Goal: Task Accomplishment & Management: Complete application form

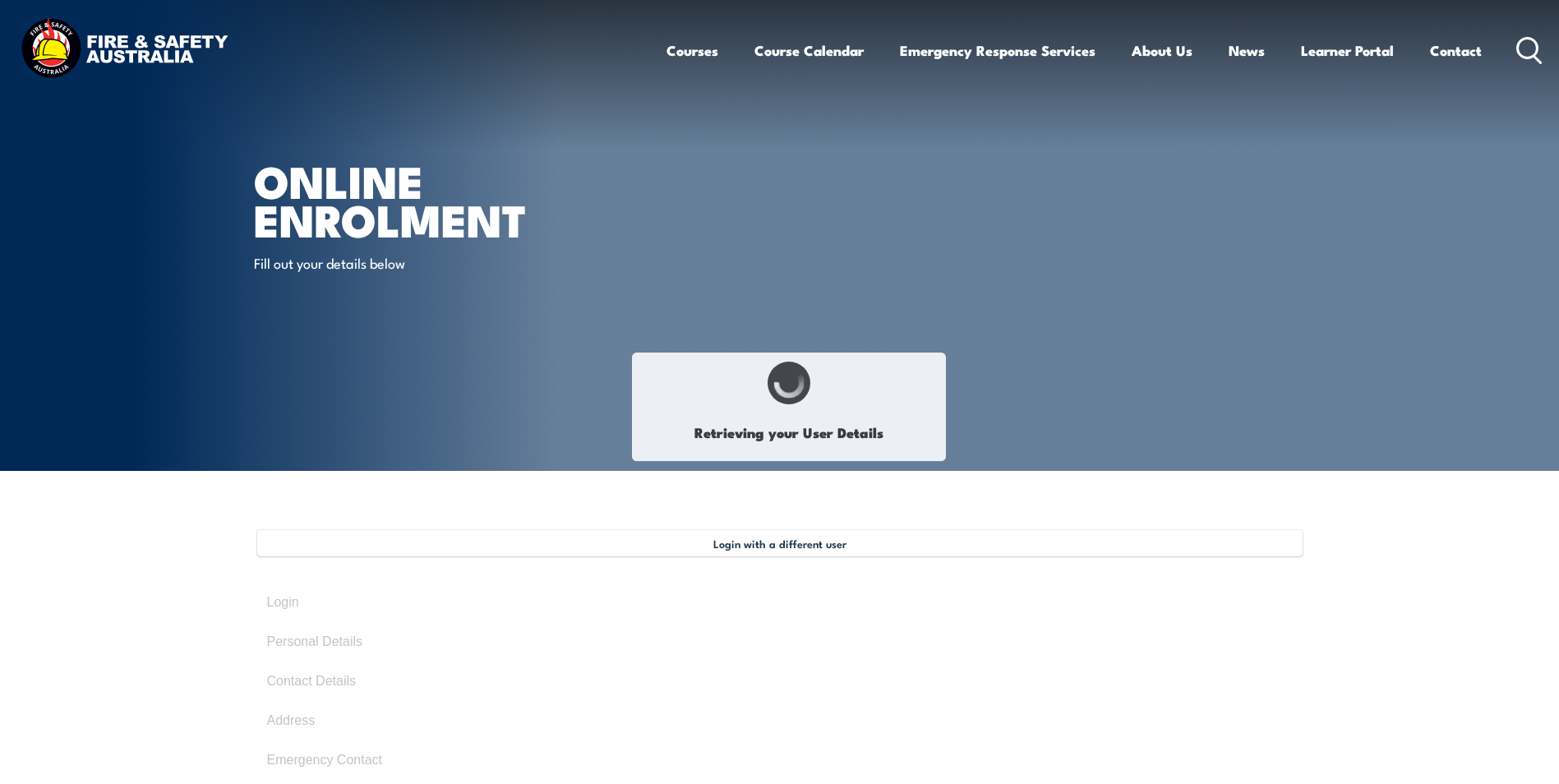
select select "Mr"
type input "[PERSON_NAME]"
type input "[DATE]"
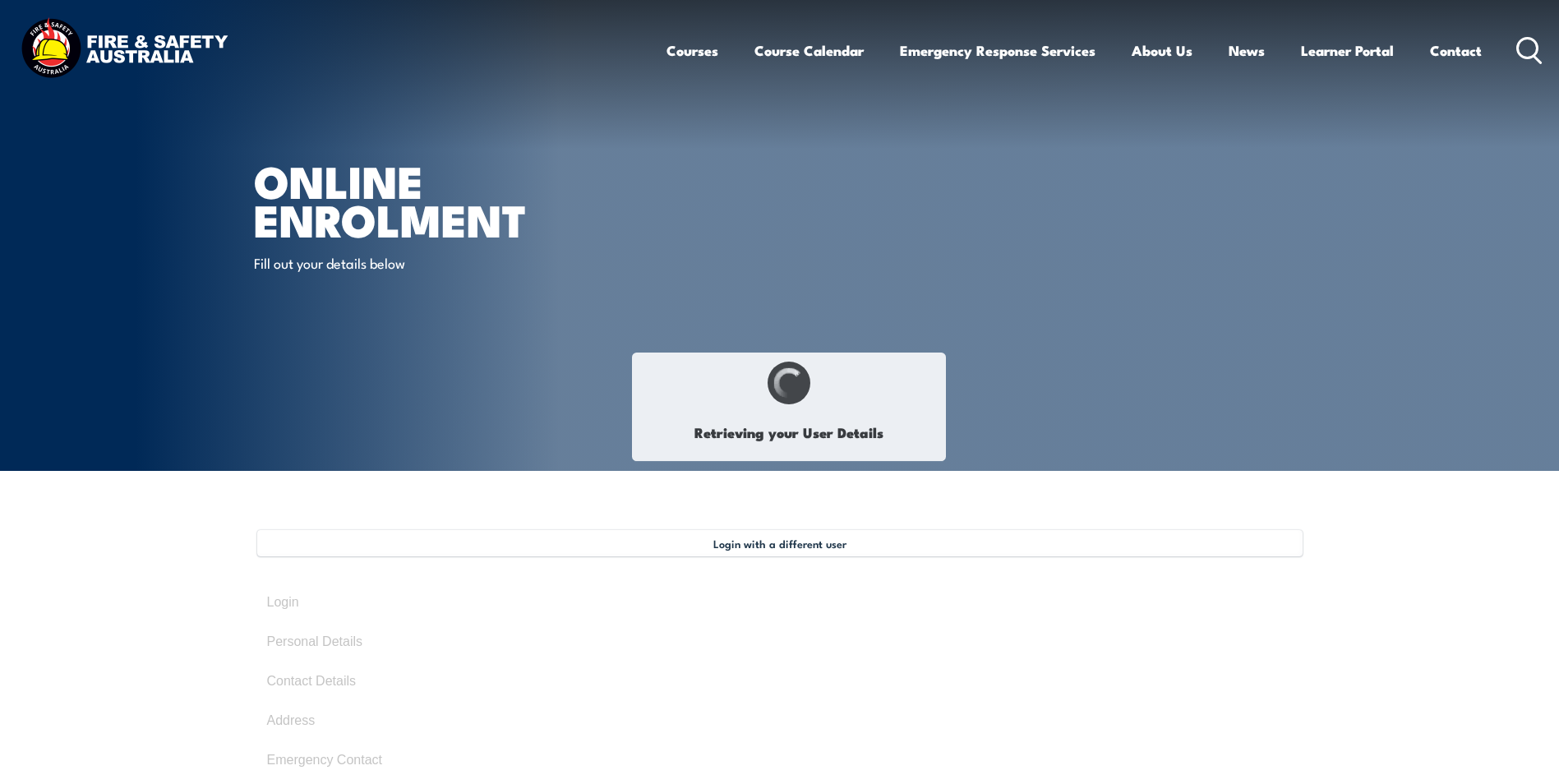
type input "9MQQA3YMRE"
select select "M"
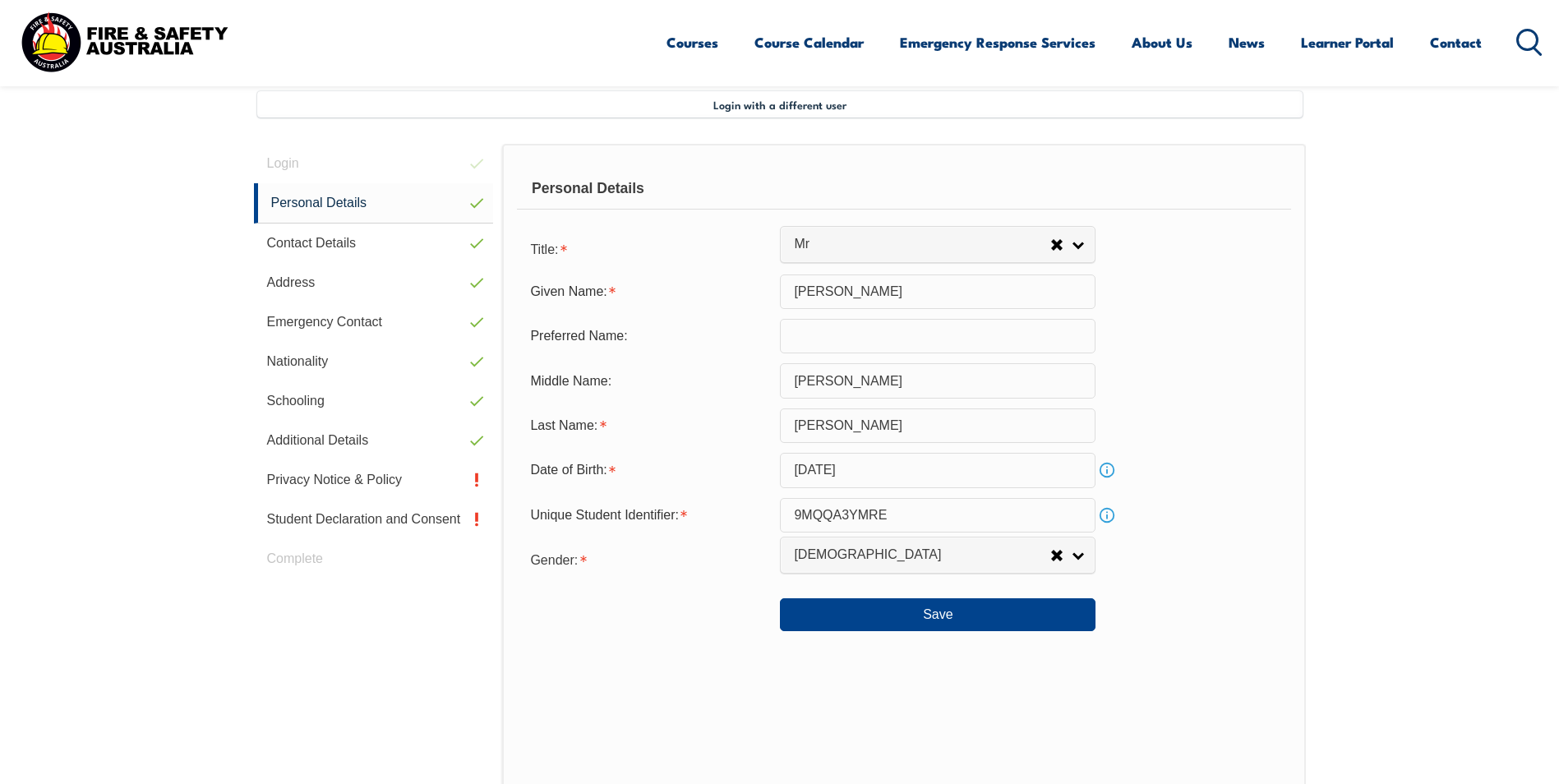
scroll to position [447, 0]
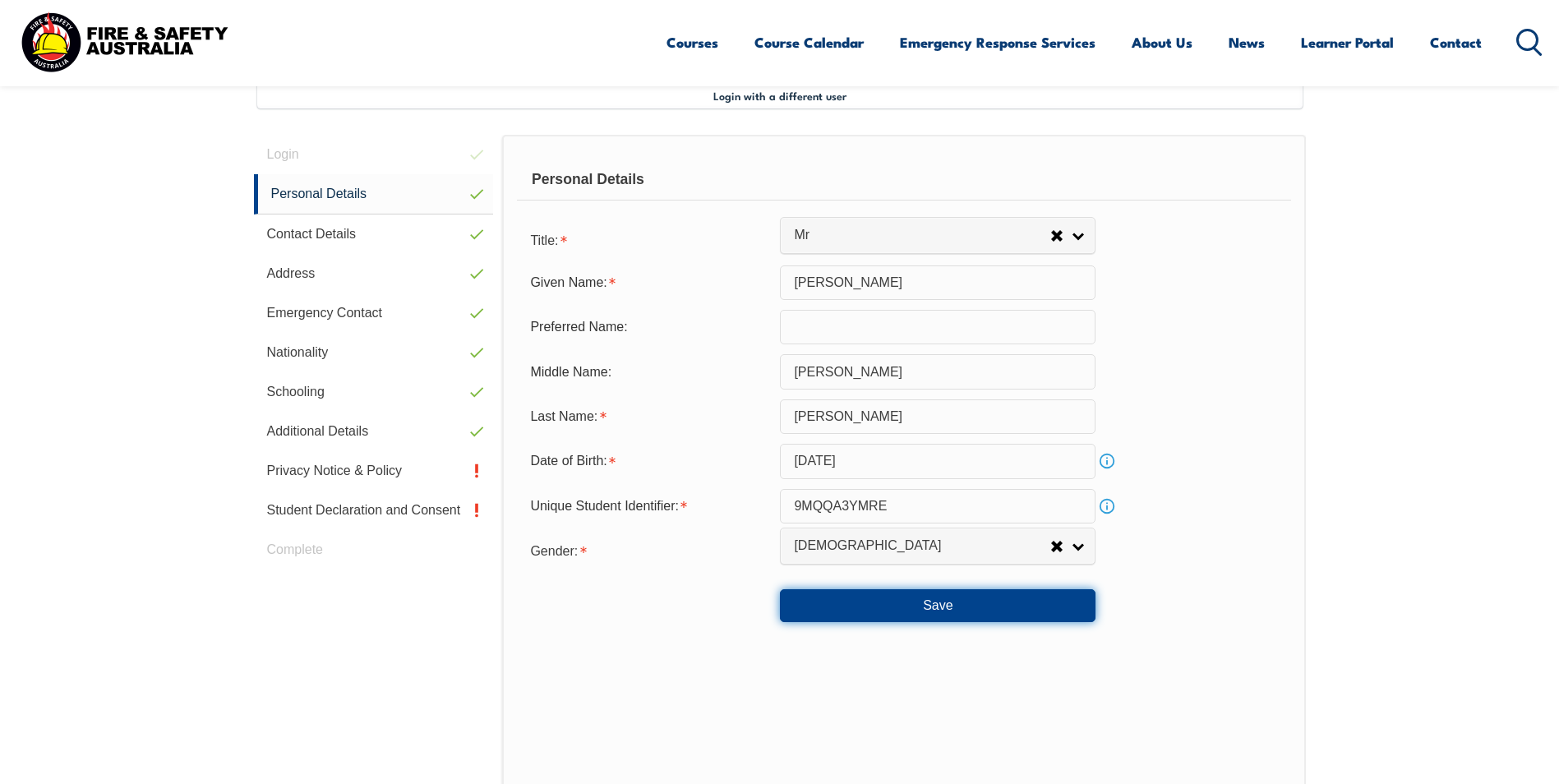
click at [944, 604] on button "Save" at bounding box center [939, 605] width 316 height 33
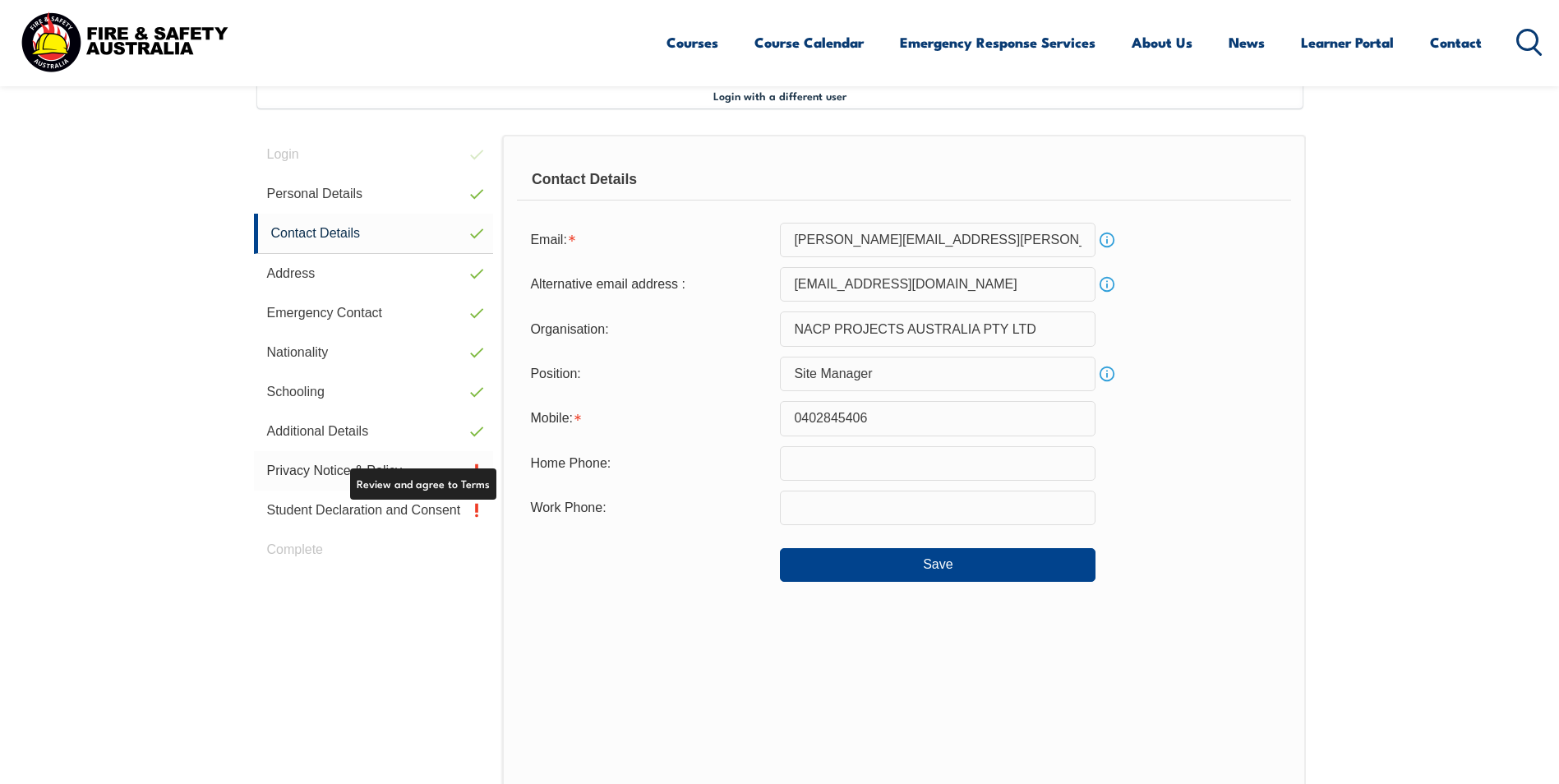
click at [325, 467] on link "Privacy Notice & Policy" at bounding box center [373, 471] width 240 height 39
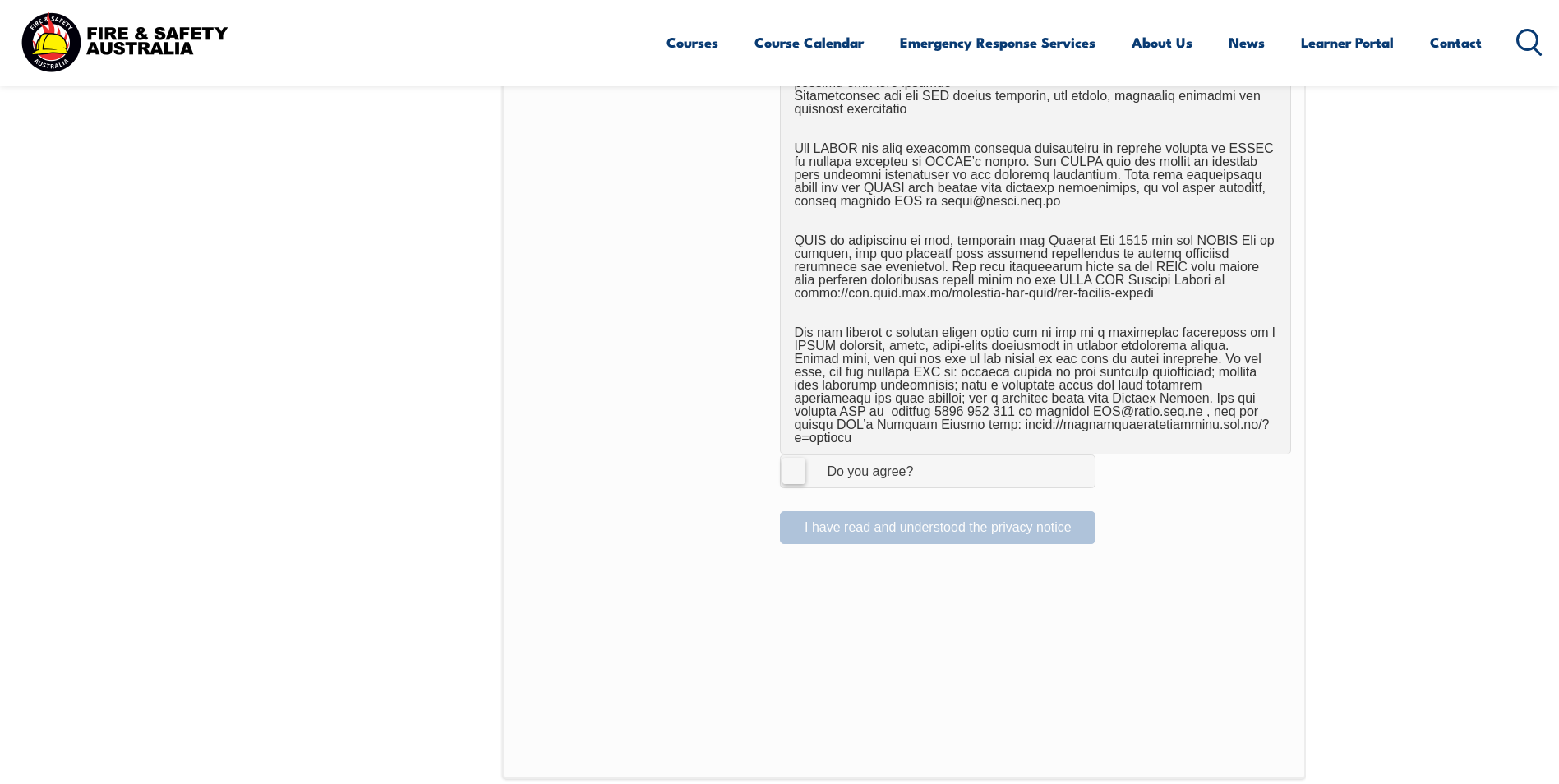
scroll to position [941, 0]
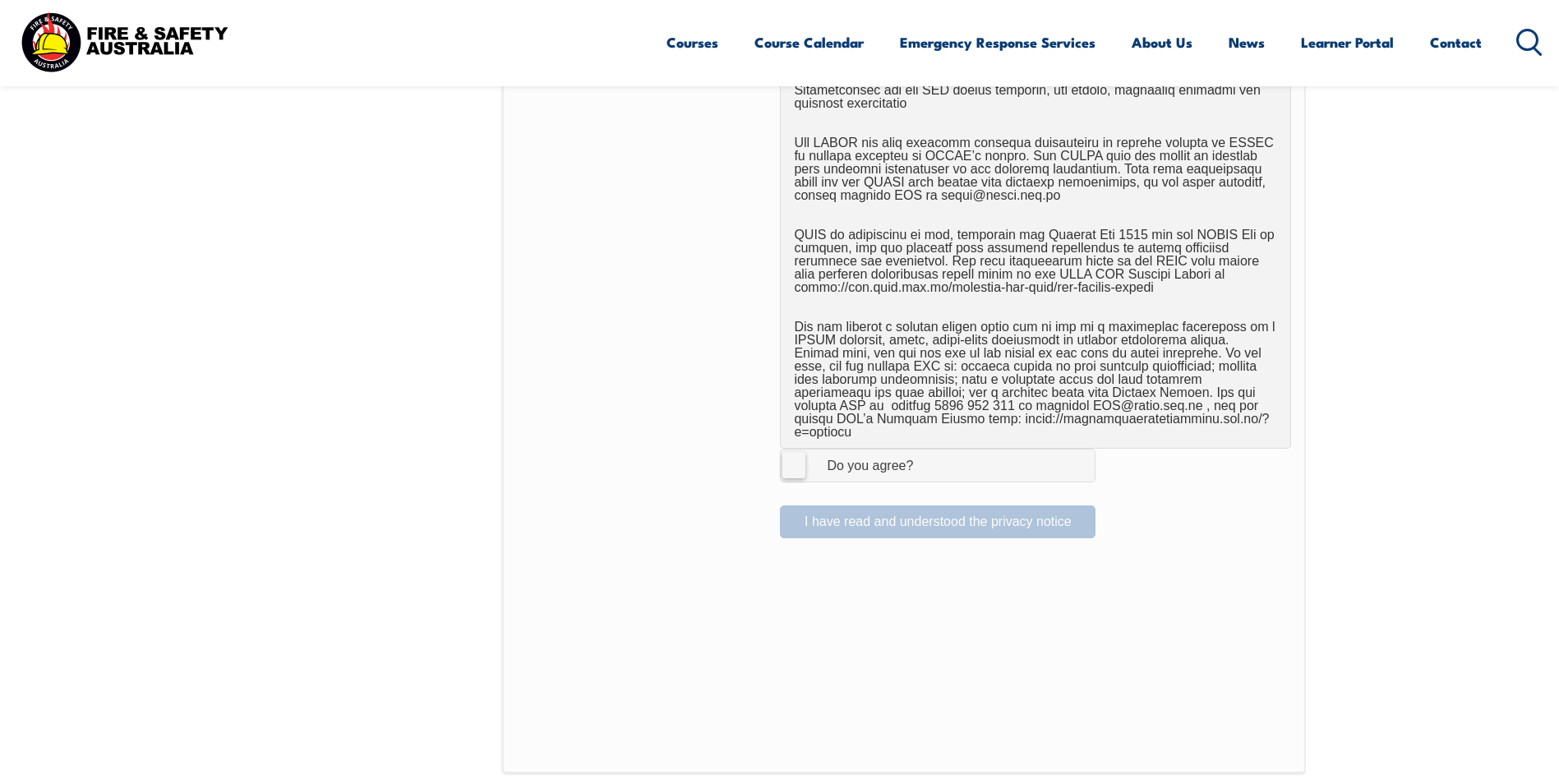
click at [790, 453] on label "I Agree Do you agree?" at bounding box center [939, 464] width 316 height 33
click at [927, 453] on input "I Agree Do you agree?" at bounding box center [941, 465] width 28 height 32
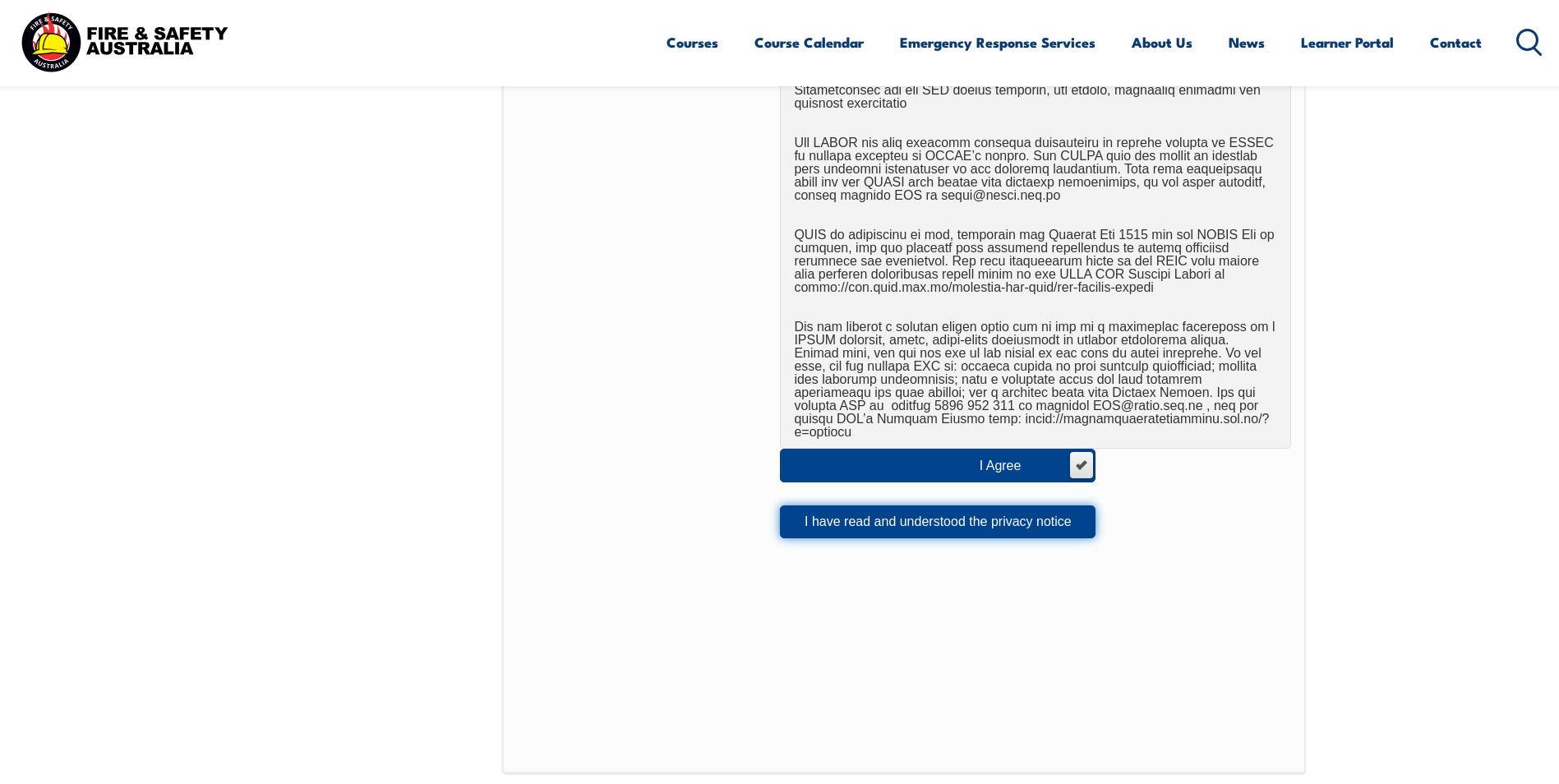
click at [908, 507] on button "I have read and understood the privacy notice" at bounding box center [939, 521] width 316 height 33
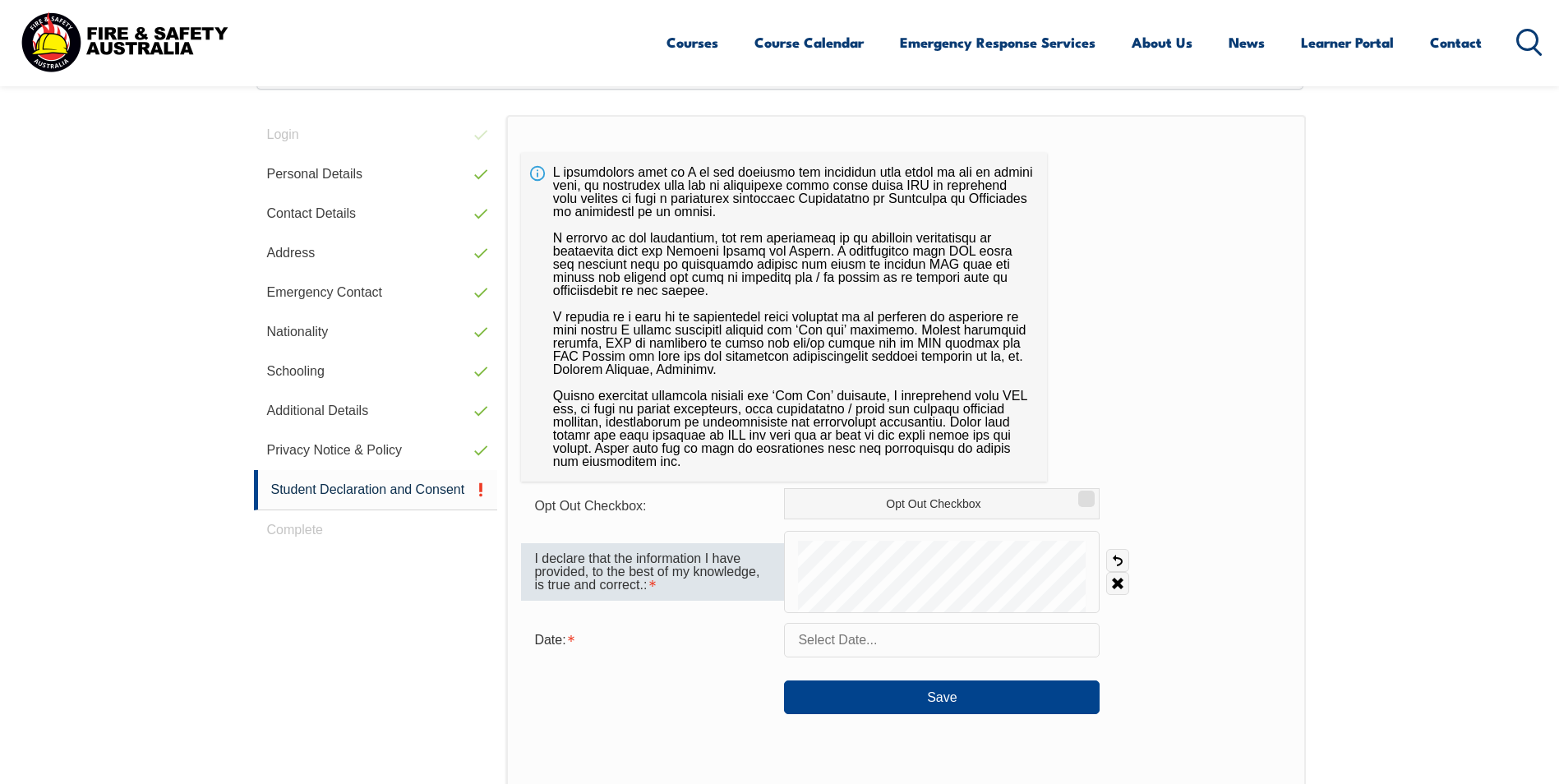
scroll to position [447, 0]
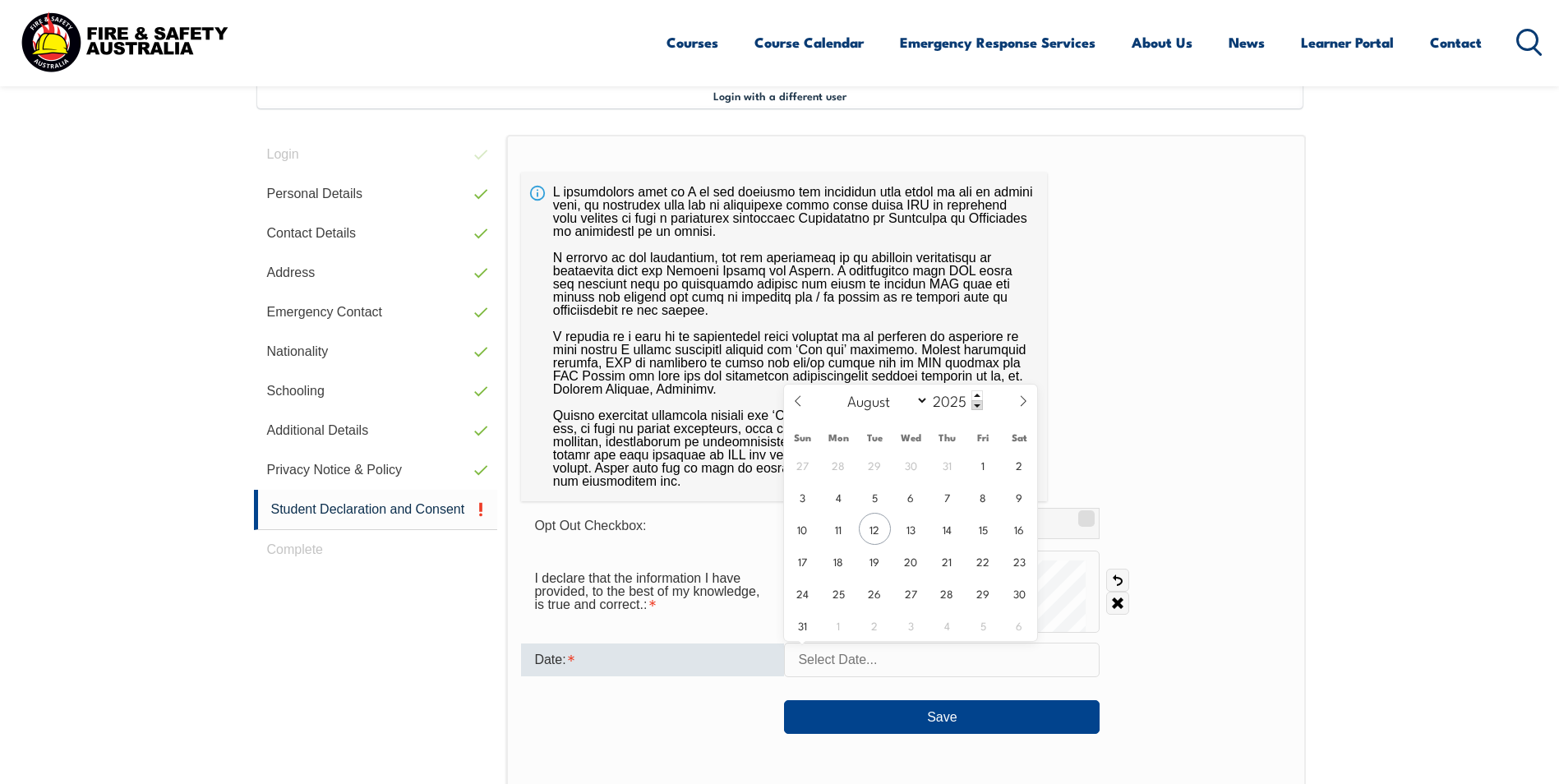
click at [833, 665] on input "text" at bounding box center [943, 660] width 316 height 35
click at [878, 534] on span "12" at bounding box center [875, 528] width 32 height 32
type input "[DATE]"
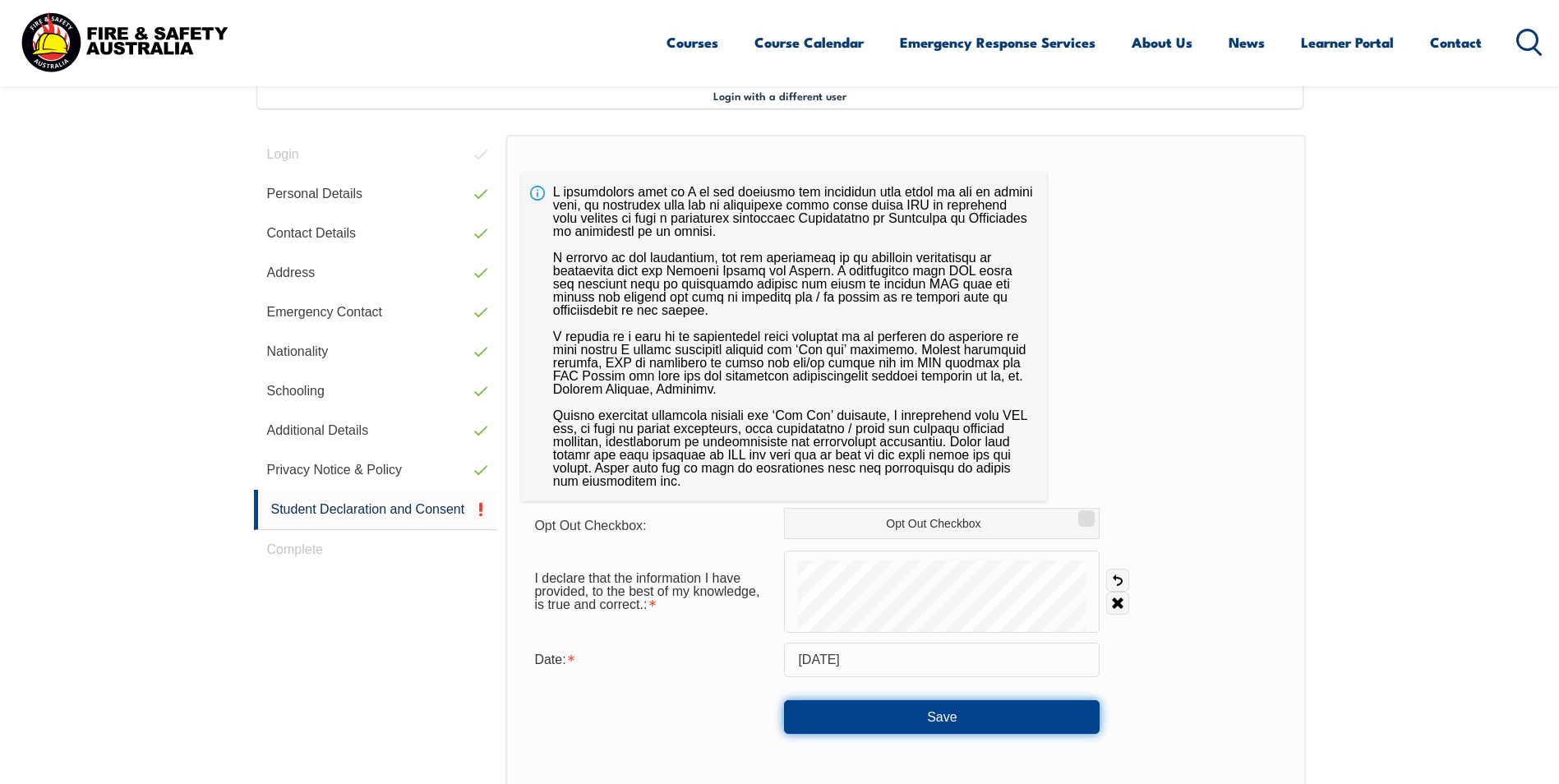
click at [944, 714] on button "Save" at bounding box center [943, 716] width 316 height 33
